Goal: Transaction & Acquisition: Purchase product/service

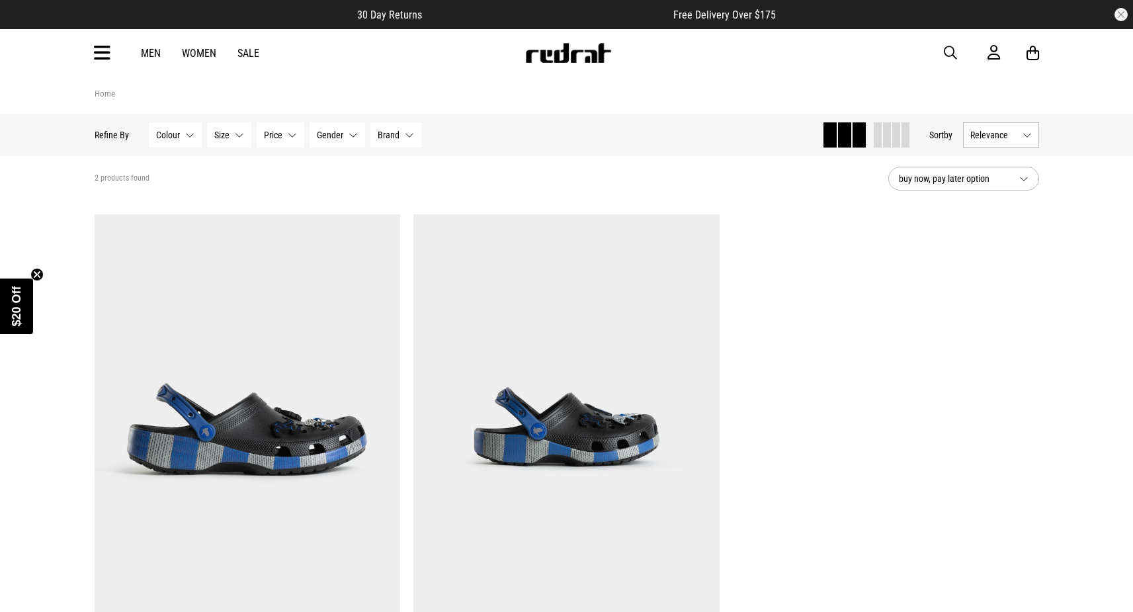
click at [951, 56] on span "button" at bounding box center [950, 53] width 13 height 16
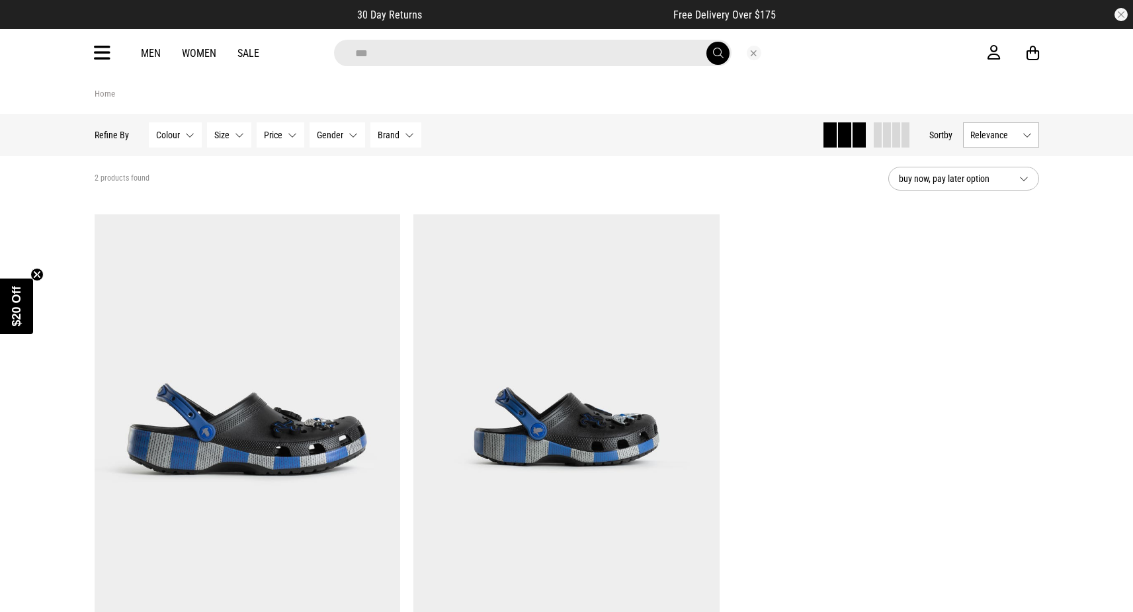
type input "***"
click at [707, 42] on button "submit" at bounding box center [718, 53] width 23 height 23
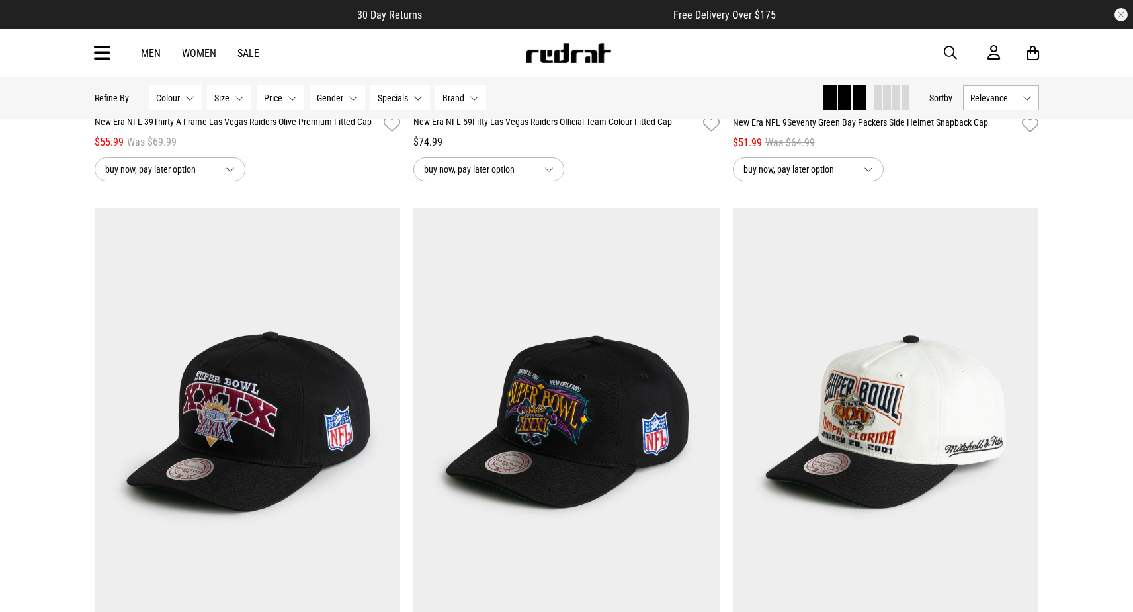
scroll to position [3702, 0]
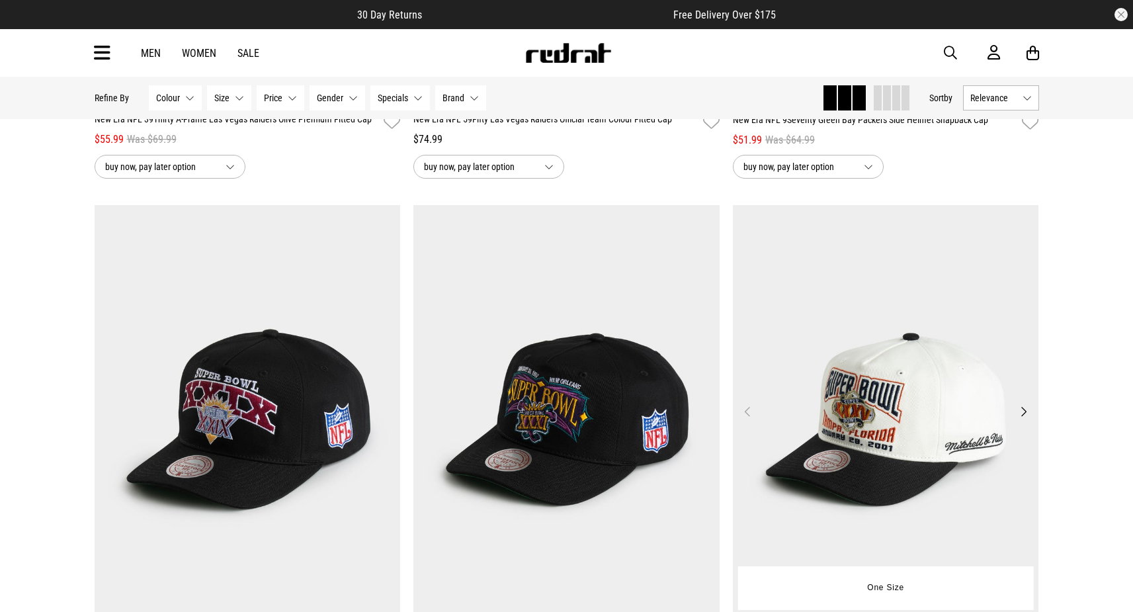
click at [1027, 410] on button "Next" at bounding box center [1024, 412] width 17 height 16
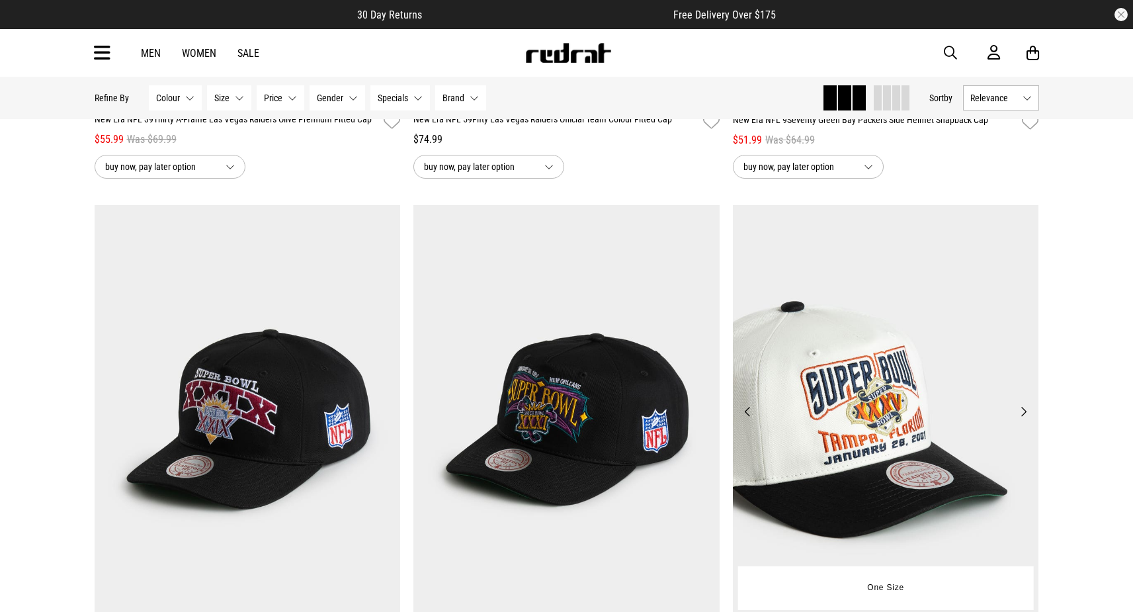
click at [1027, 410] on button "Next" at bounding box center [1024, 412] width 17 height 16
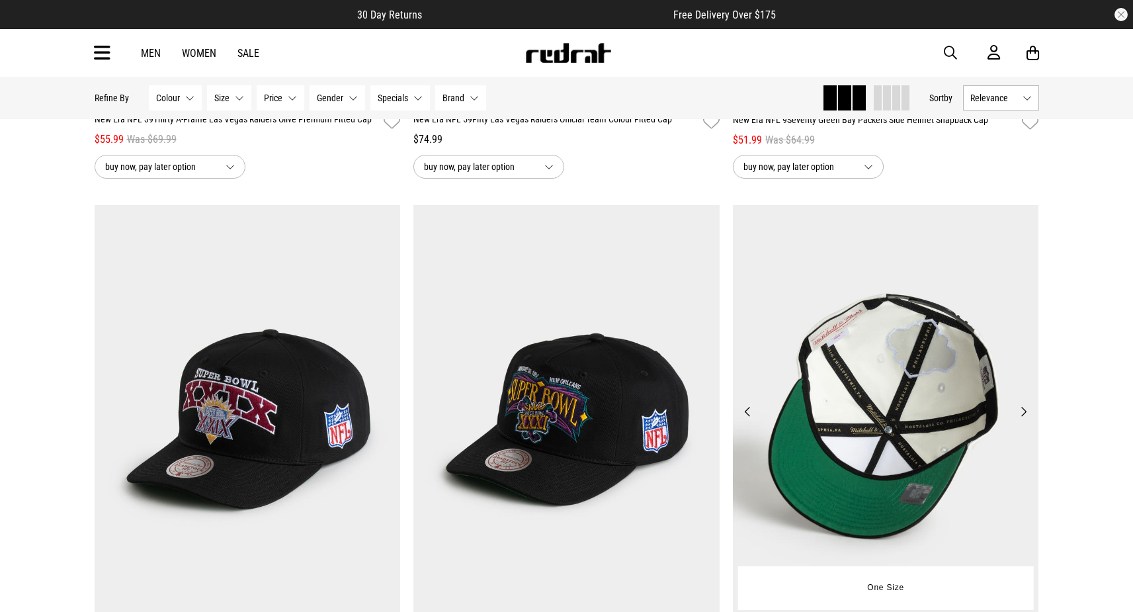
click at [1027, 410] on button "Next" at bounding box center [1024, 412] width 17 height 16
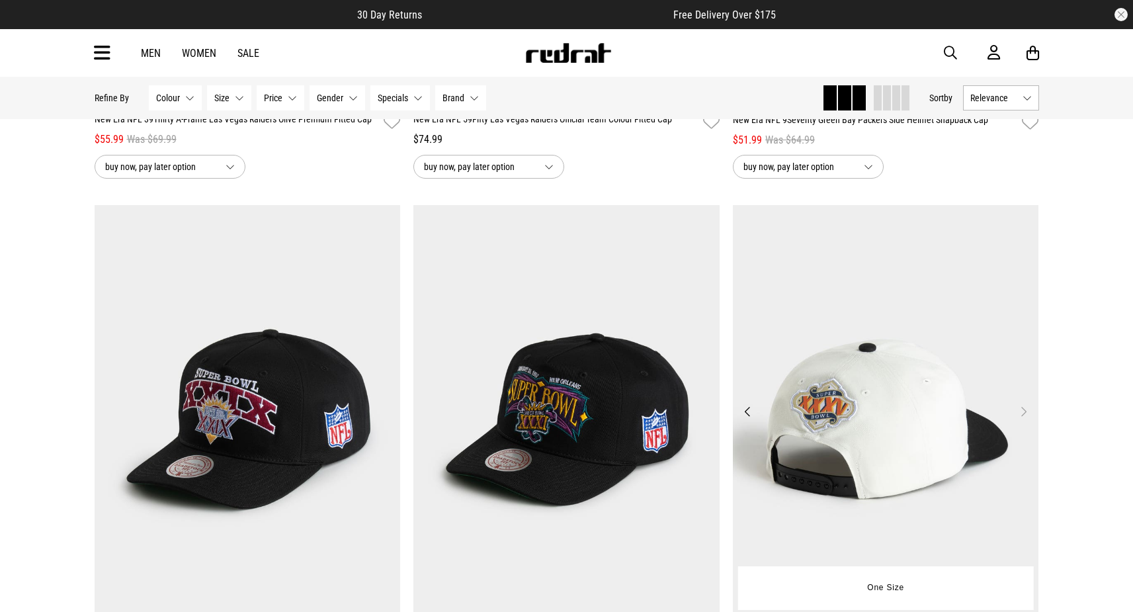
click at [1027, 410] on button "Next" at bounding box center [1024, 412] width 17 height 16
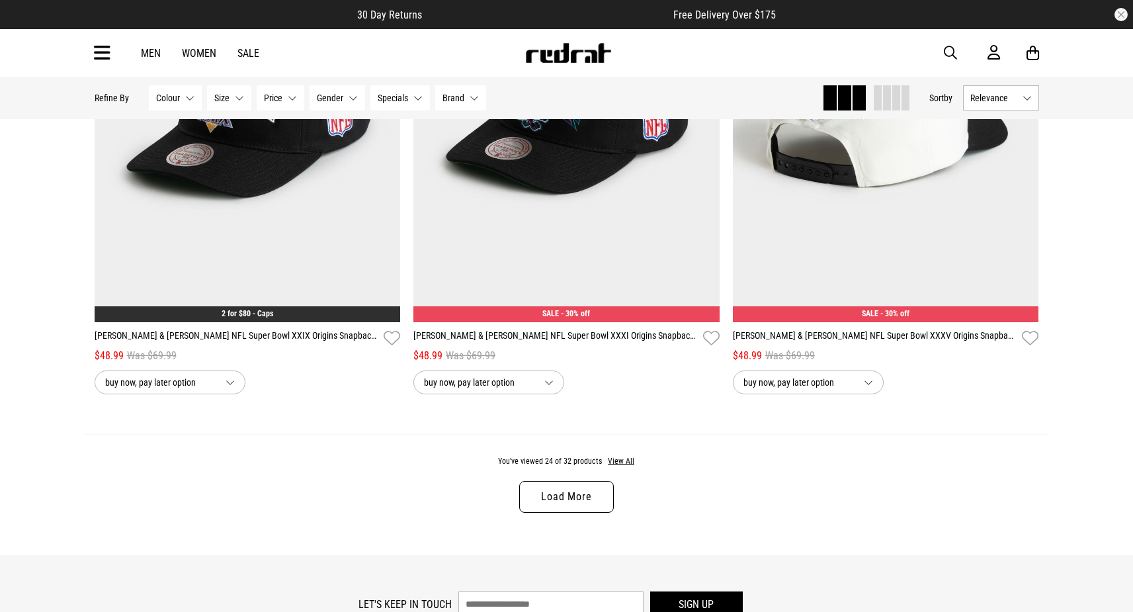
scroll to position [4056, 0]
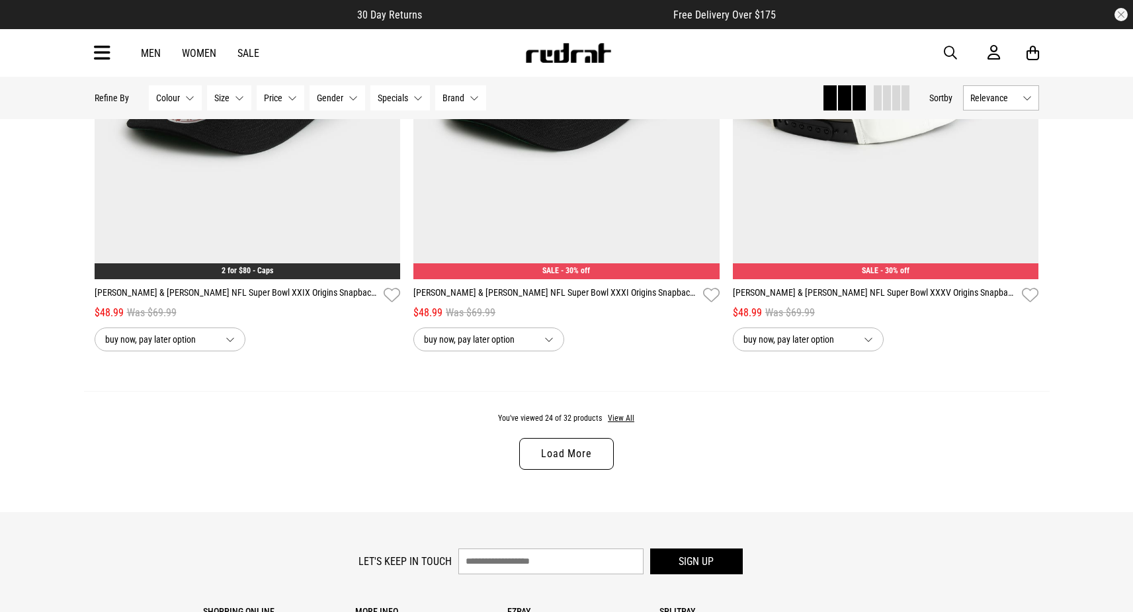
click at [572, 437] on div "You've viewed 24 of 32 products View All Load More" at bounding box center [567, 451] width 966 height 121
click at [570, 446] on link "Load More" at bounding box center [566, 454] width 94 height 32
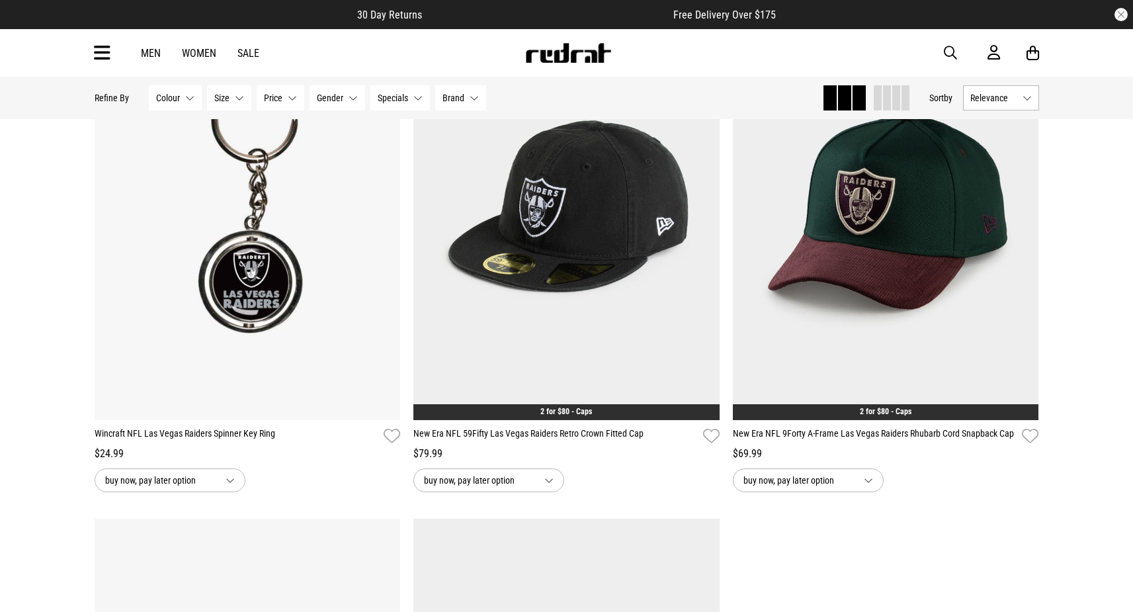
scroll to position [5115, 0]
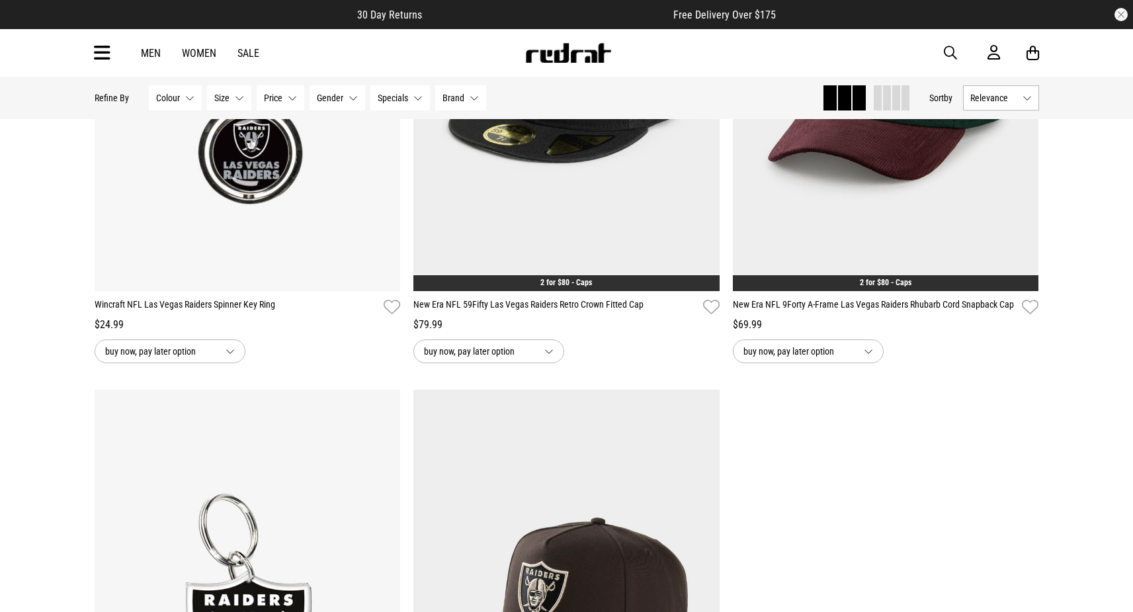
click at [578, 51] on img at bounding box center [568, 53] width 87 height 20
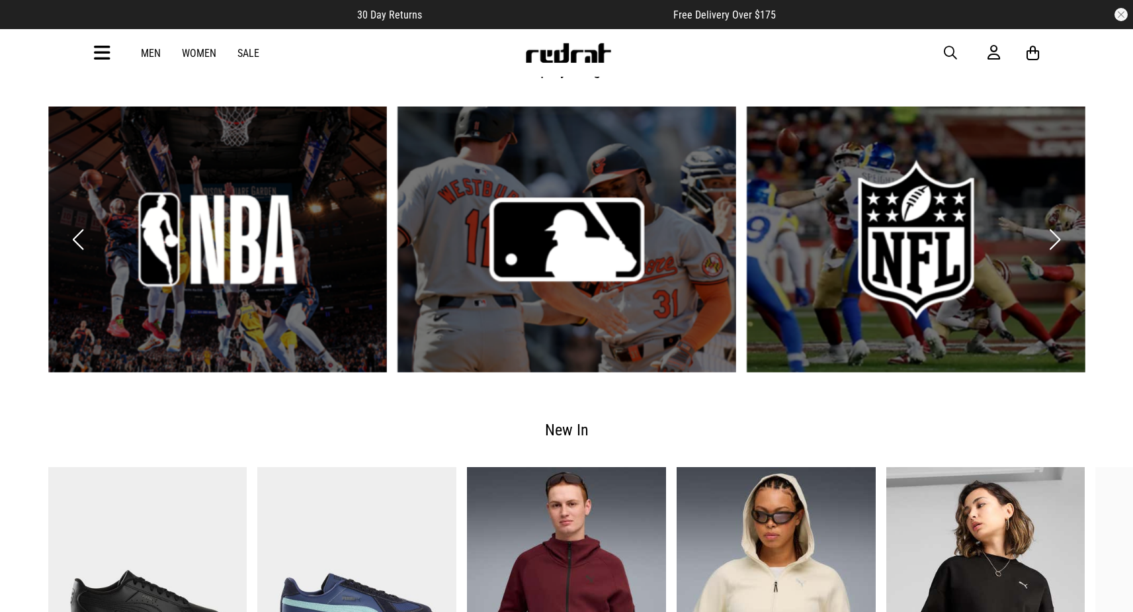
scroll to position [2303, 0]
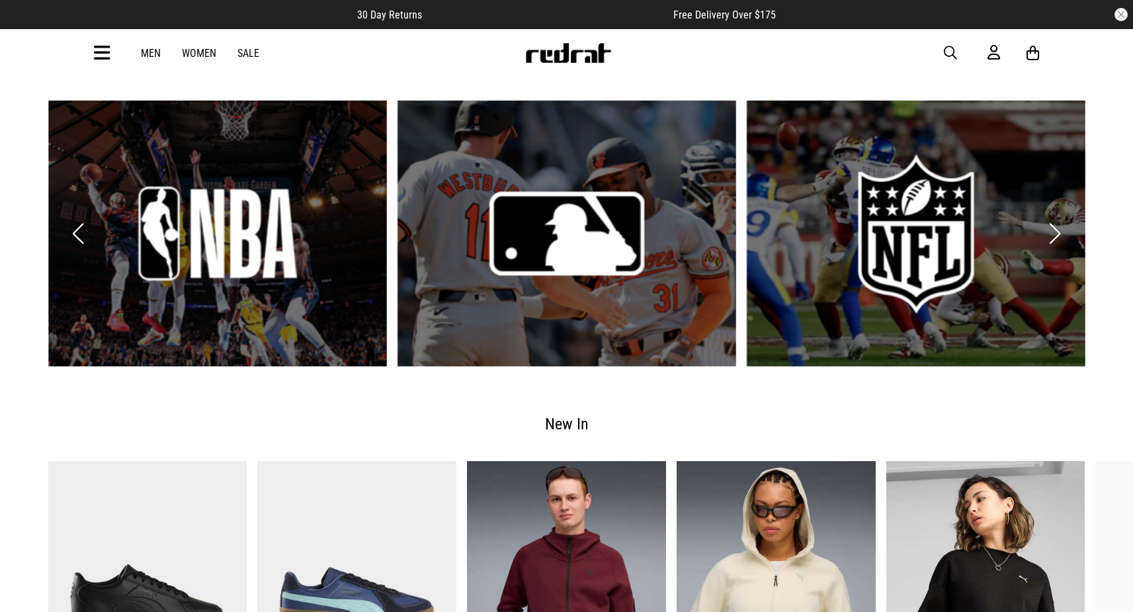
click at [884, 216] on link "3 / 6" at bounding box center [916, 234] width 339 height 266
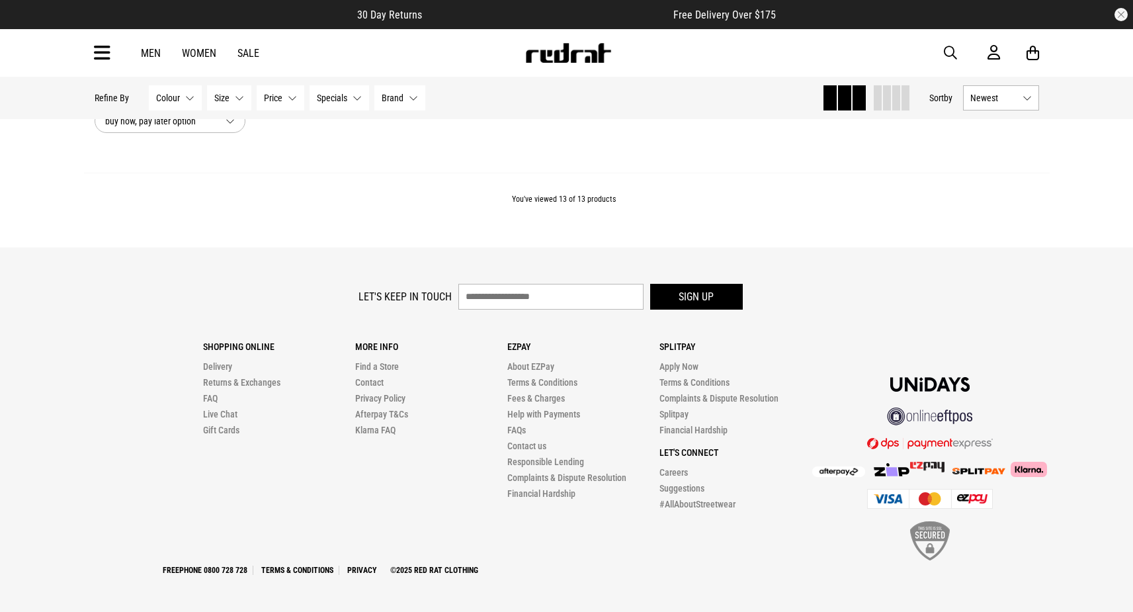
scroll to position [2711, 0]
